Goal: Information Seeking & Learning: Understand process/instructions

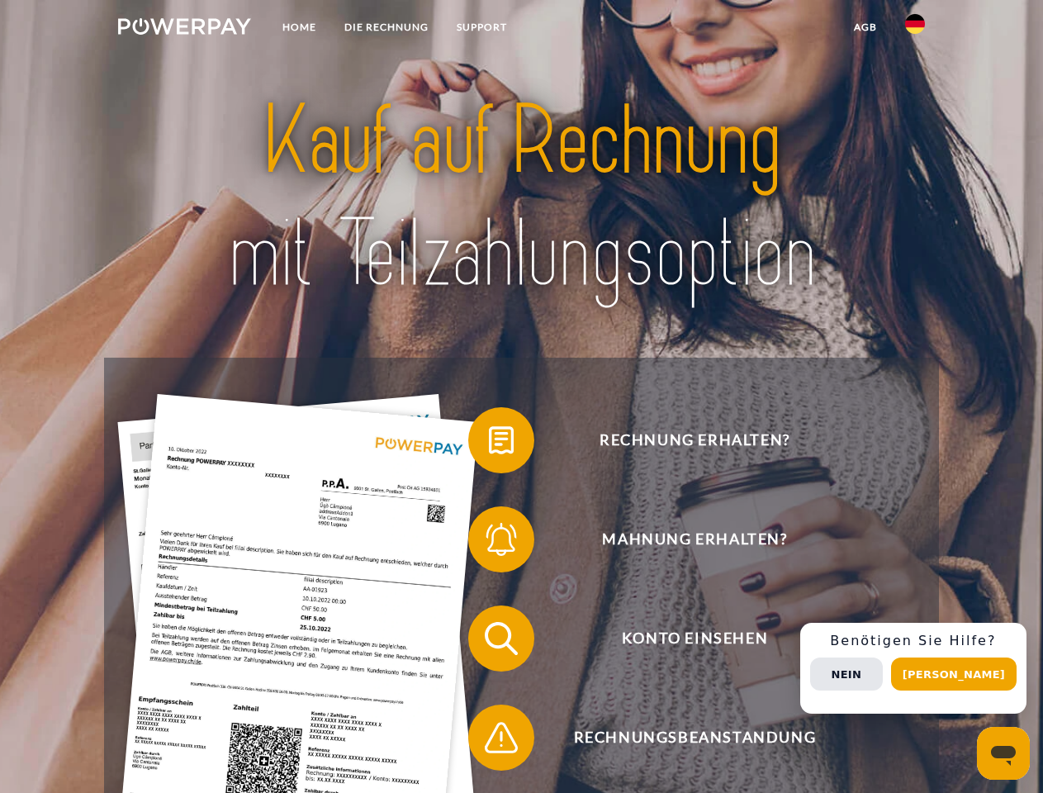
click at [184, 29] on img at bounding box center [184, 26] width 133 height 17
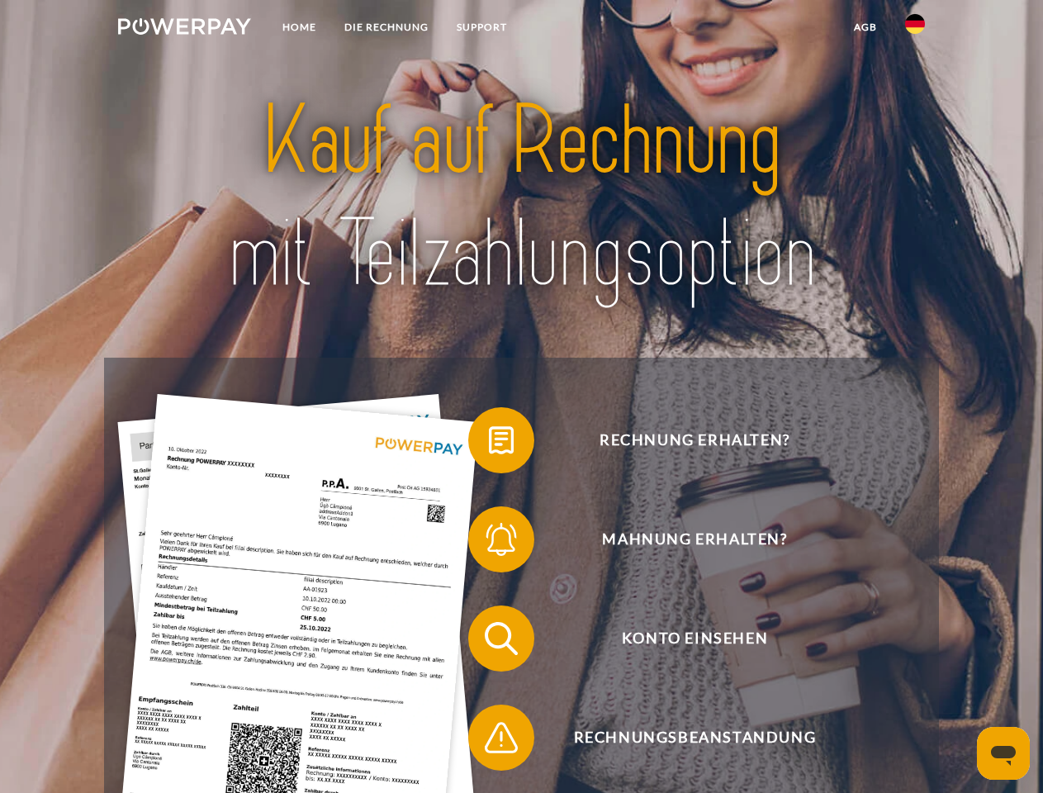
click at [915, 29] on img at bounding box center [915, 24] width 20 height 20
click at [865, 27] on link "agb" at bounding box center [865, 27] width 51 height 30
click at [489, 443] on span at bounding box center [476, 440] width 83 height 83
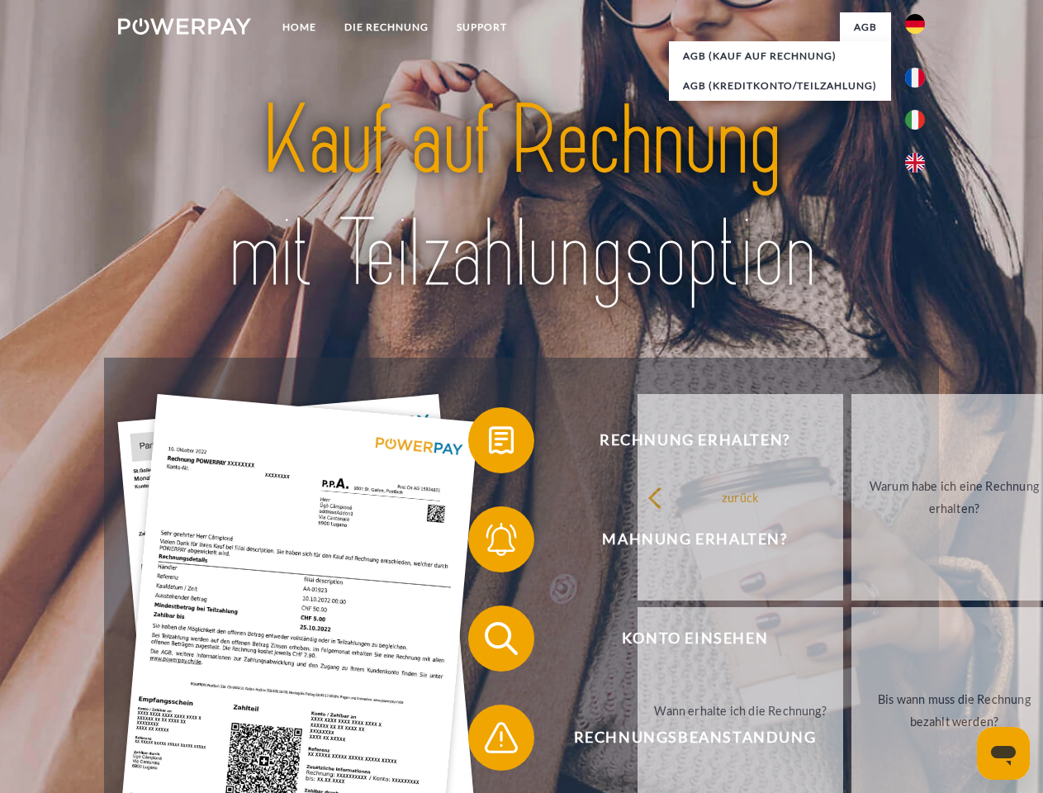
click at [489, 542] on div "Rechnung erhalten? Mahnung erhalten? Konto einsehen" at bounding box center [521, 688] width 834 height 661
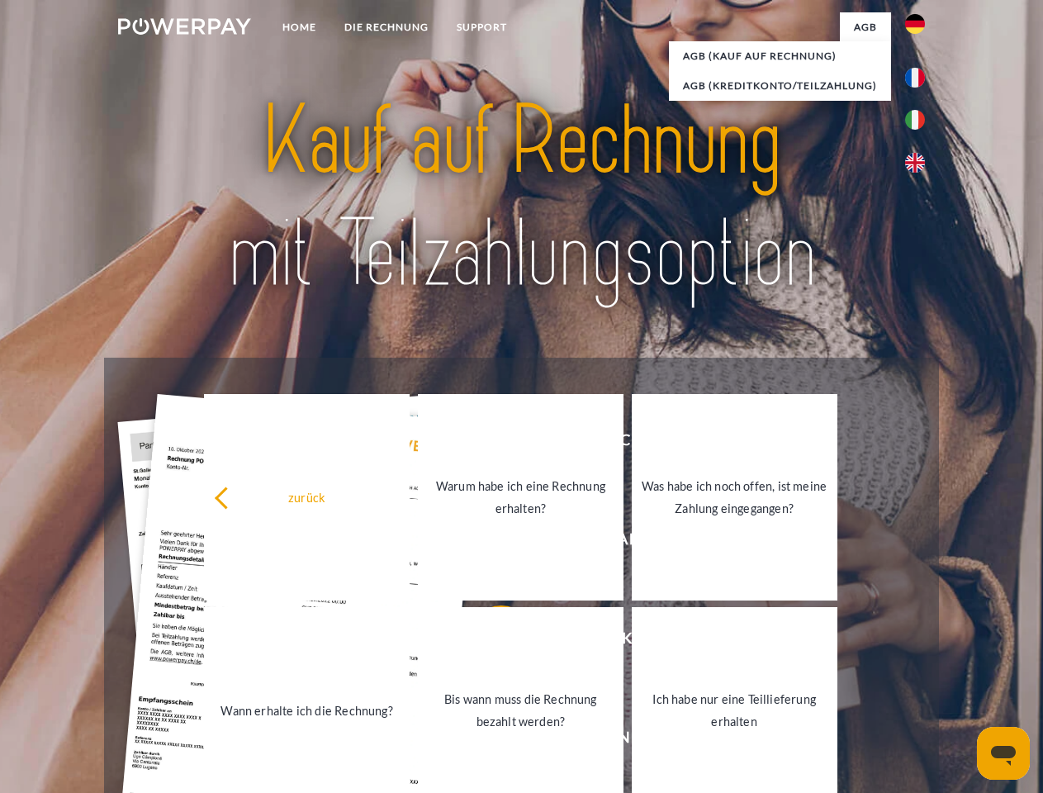
click at [489, 642] on link "Bis wann muss die Rechnung bezahlt werden?" at bounding box center [521, 710] width 206 height 206
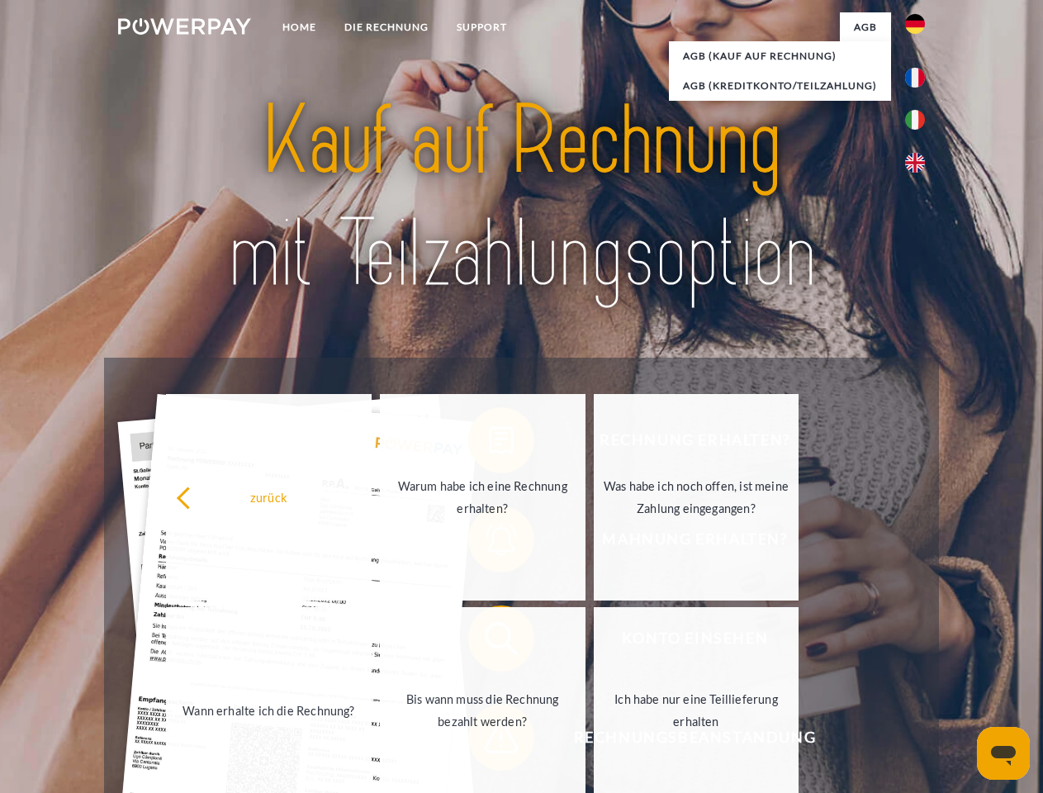
click at [489, 741] on span at bounding box center [476, 737] width 83 height 83
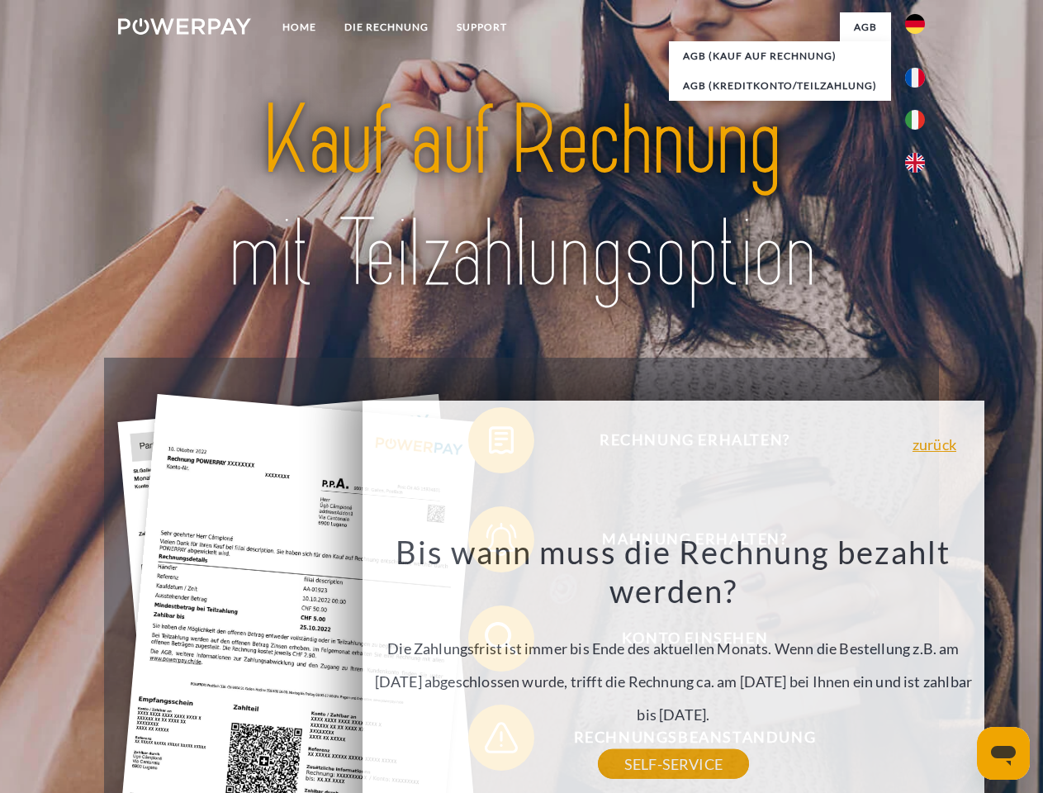
click at [919, 668] on div "Rechnung erhalten? Mahnung erhalten? Konto einsehen" at bounding box center [521, 688] width 834 height 661
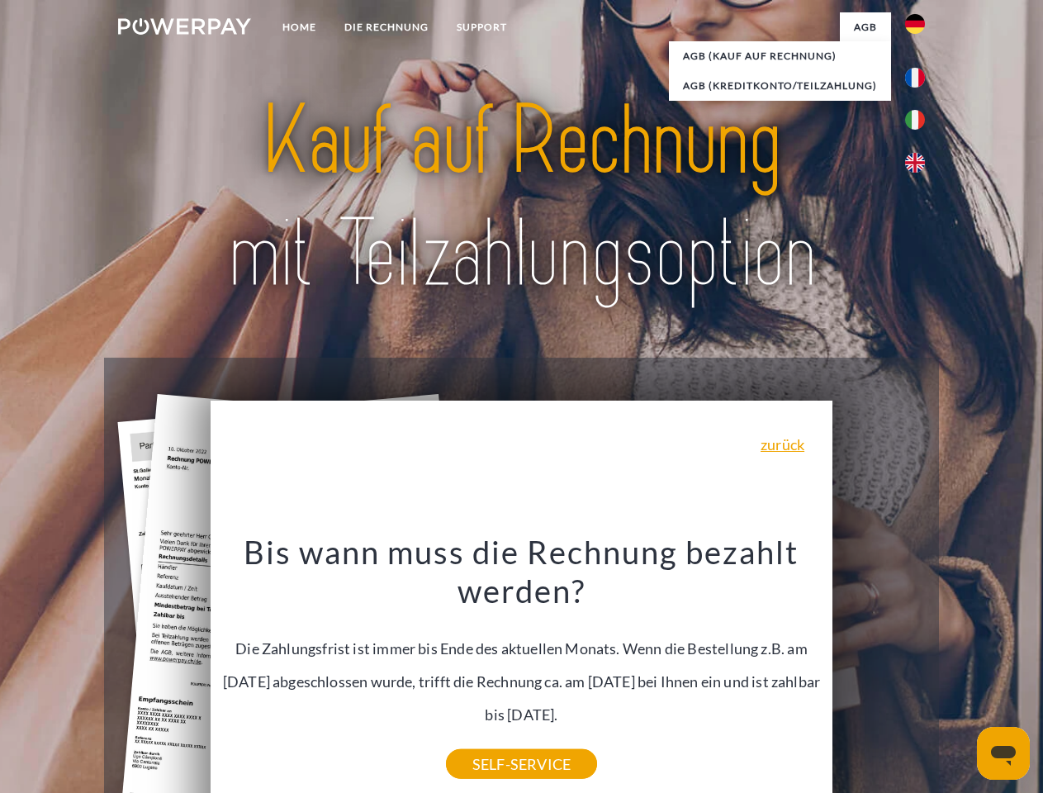
click at [879, 671] on span "Konto einsehen" at bounding box center [694, 638] width 405 height 66
click at [959, 674] on header "Home DIE RECHNUNG SUPPORT" at bounding box center [521, 570] width 1043 height 1140
